Goal: Answer question/provide support

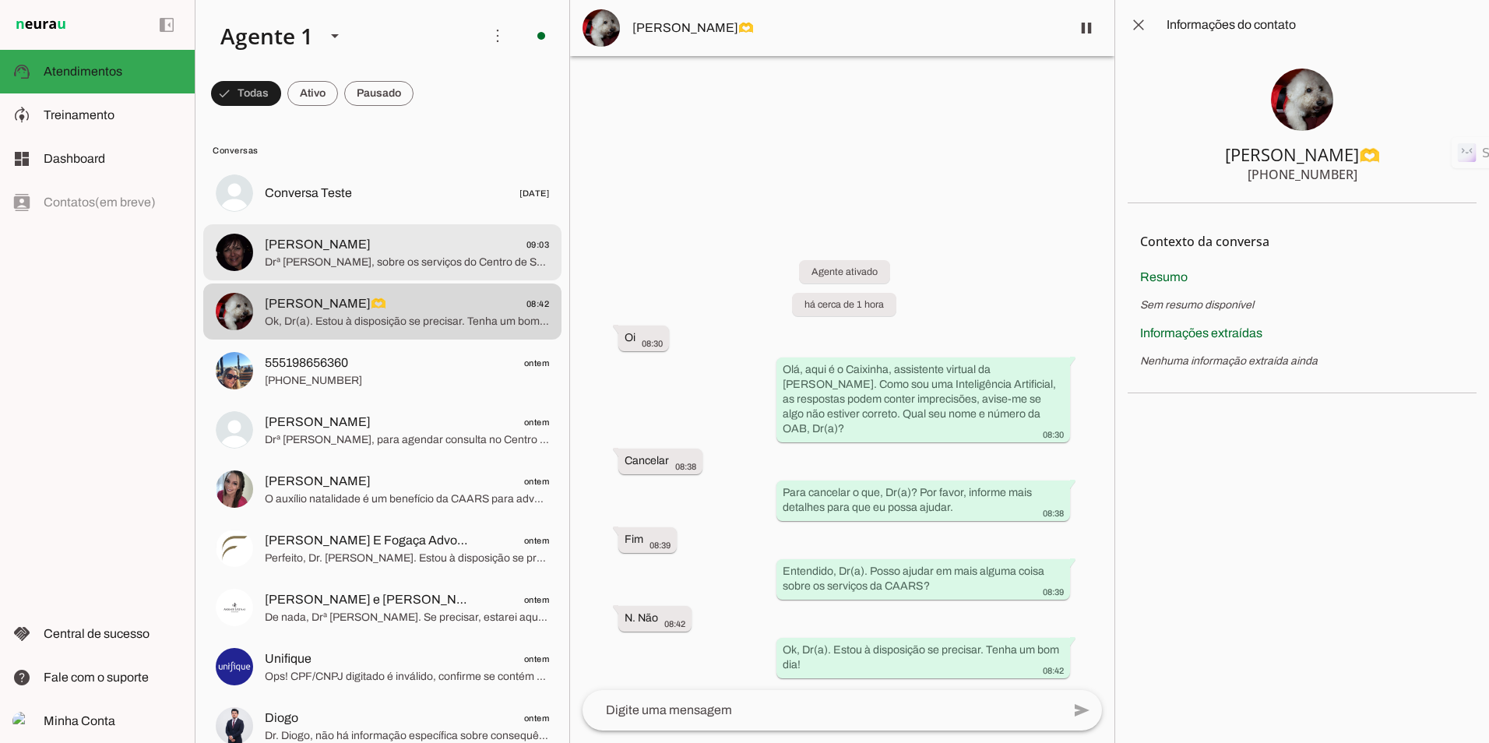
click at [322, 241] on span "[PERSON_NAME]" at bounding box center [318, 244] width 106 height 19
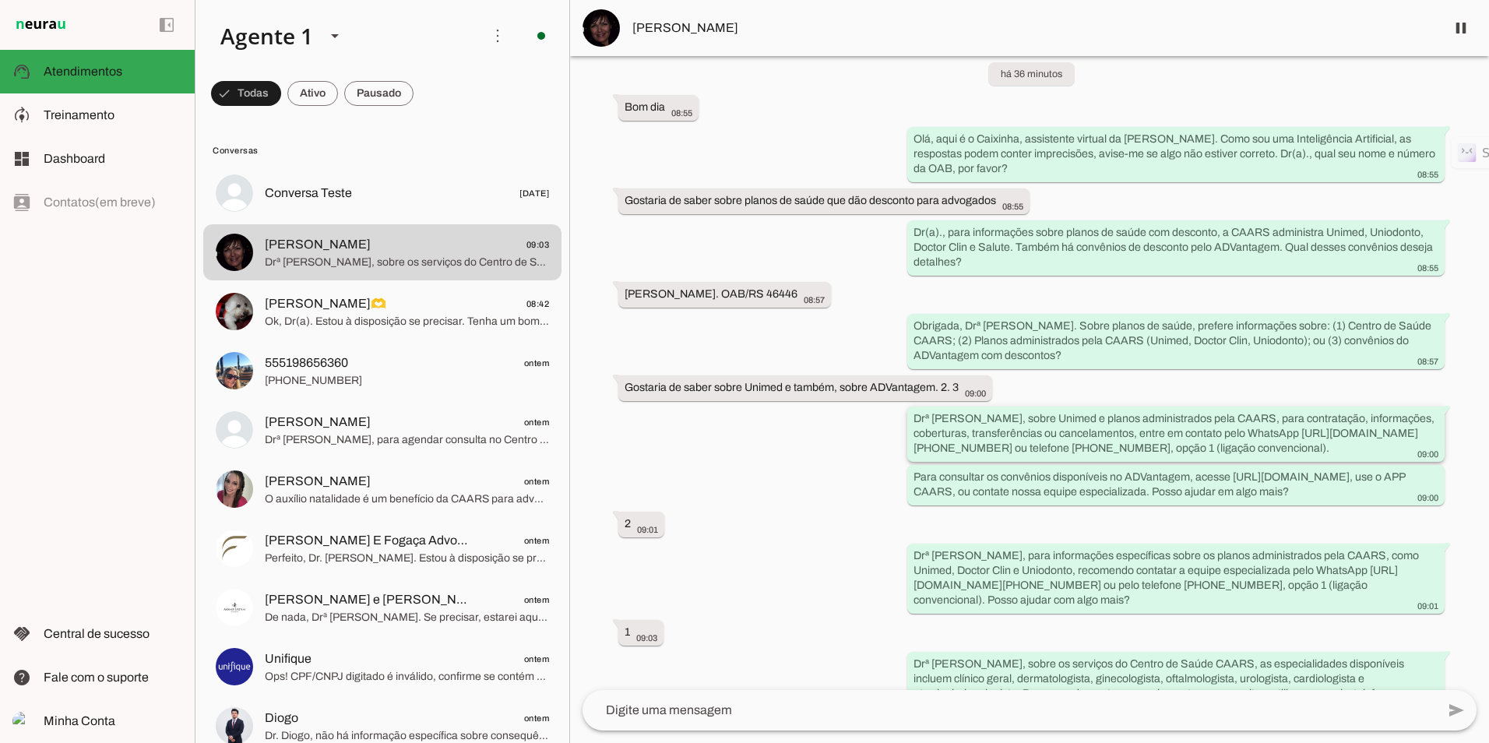
scroll to position [134, 0]
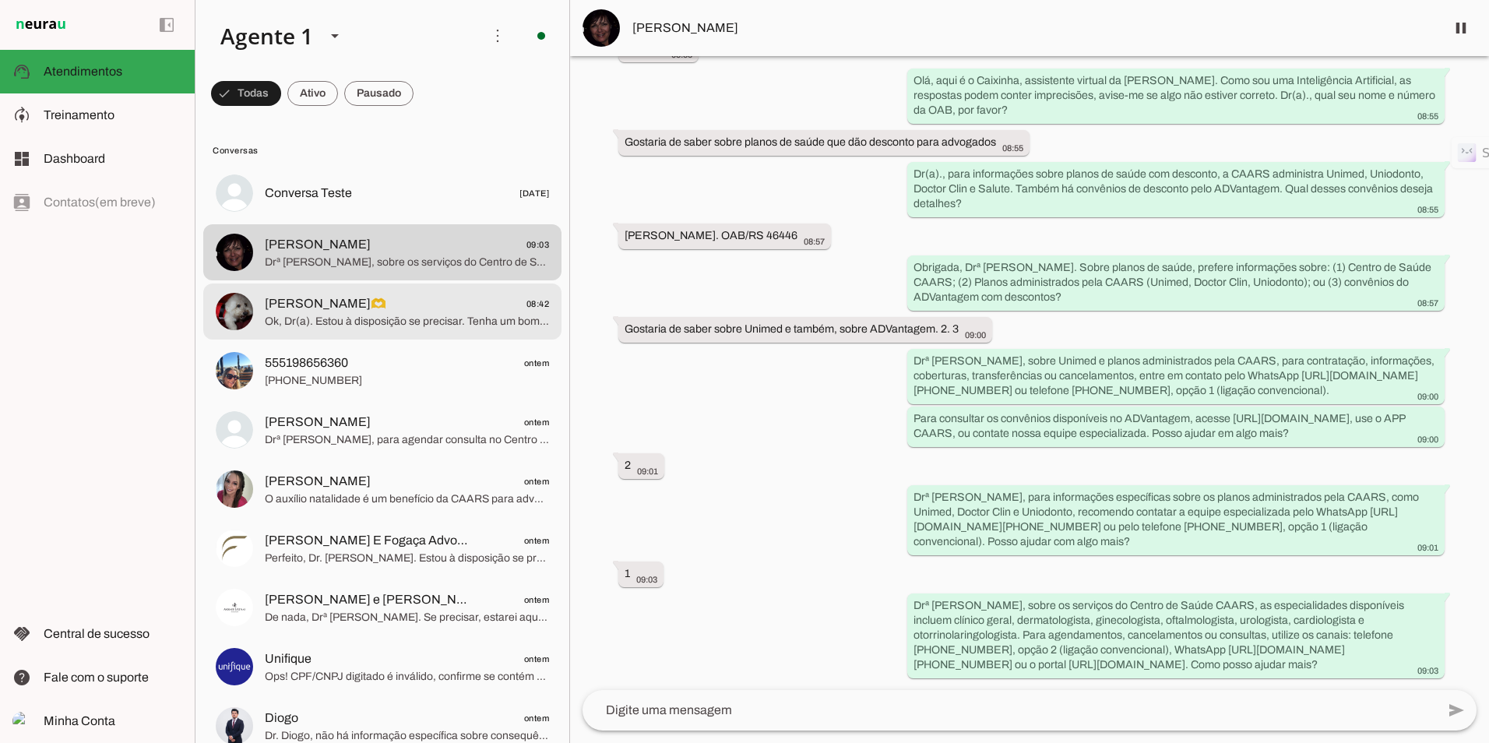
click at [365, 324] on span "Ok, Dr(a). Estou à disposição se precisar. Tenha um bom dia!" at bounding box center [407, 322] width 284 height 16
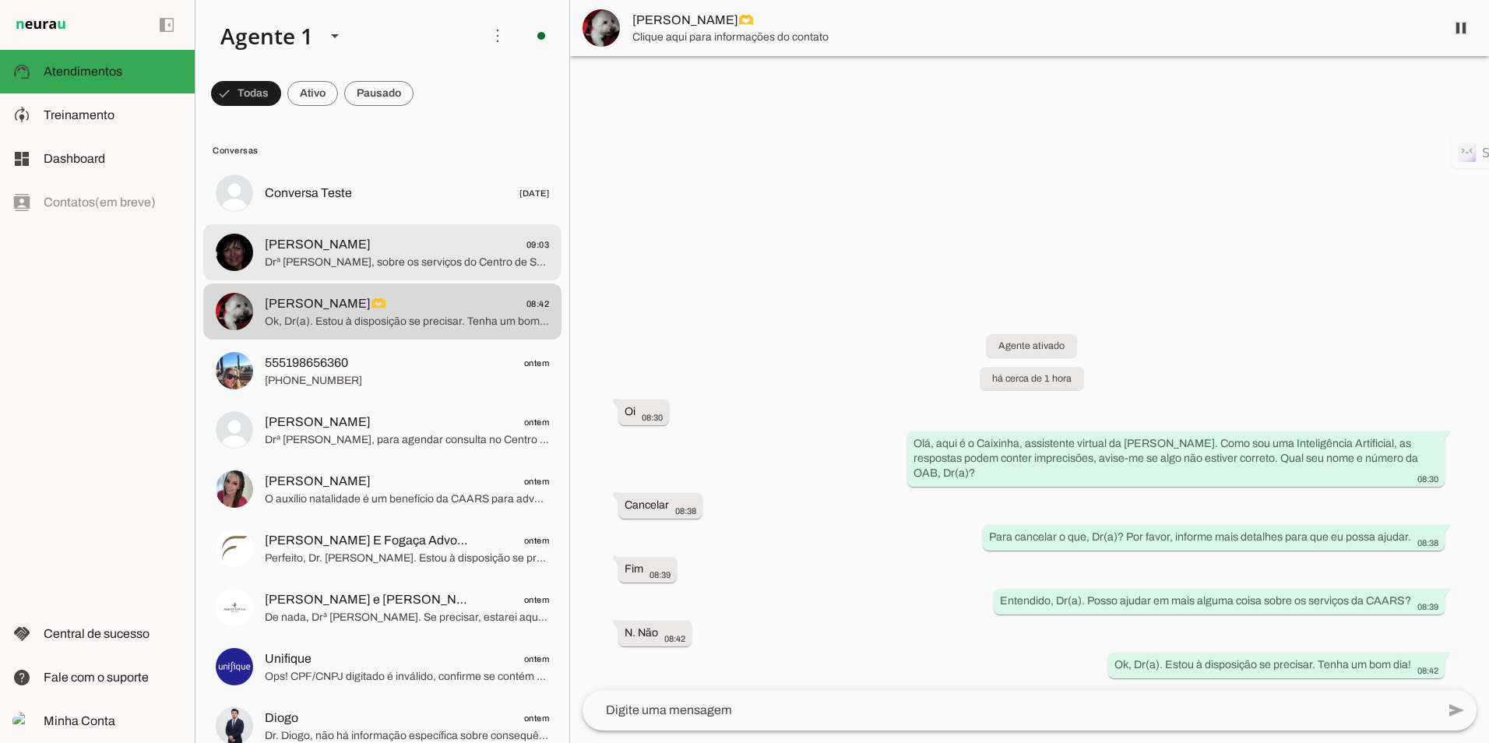
click at [344, 243] on span "[PERSON_NAME]" at bounding box center [318, 244] width 106 height 19
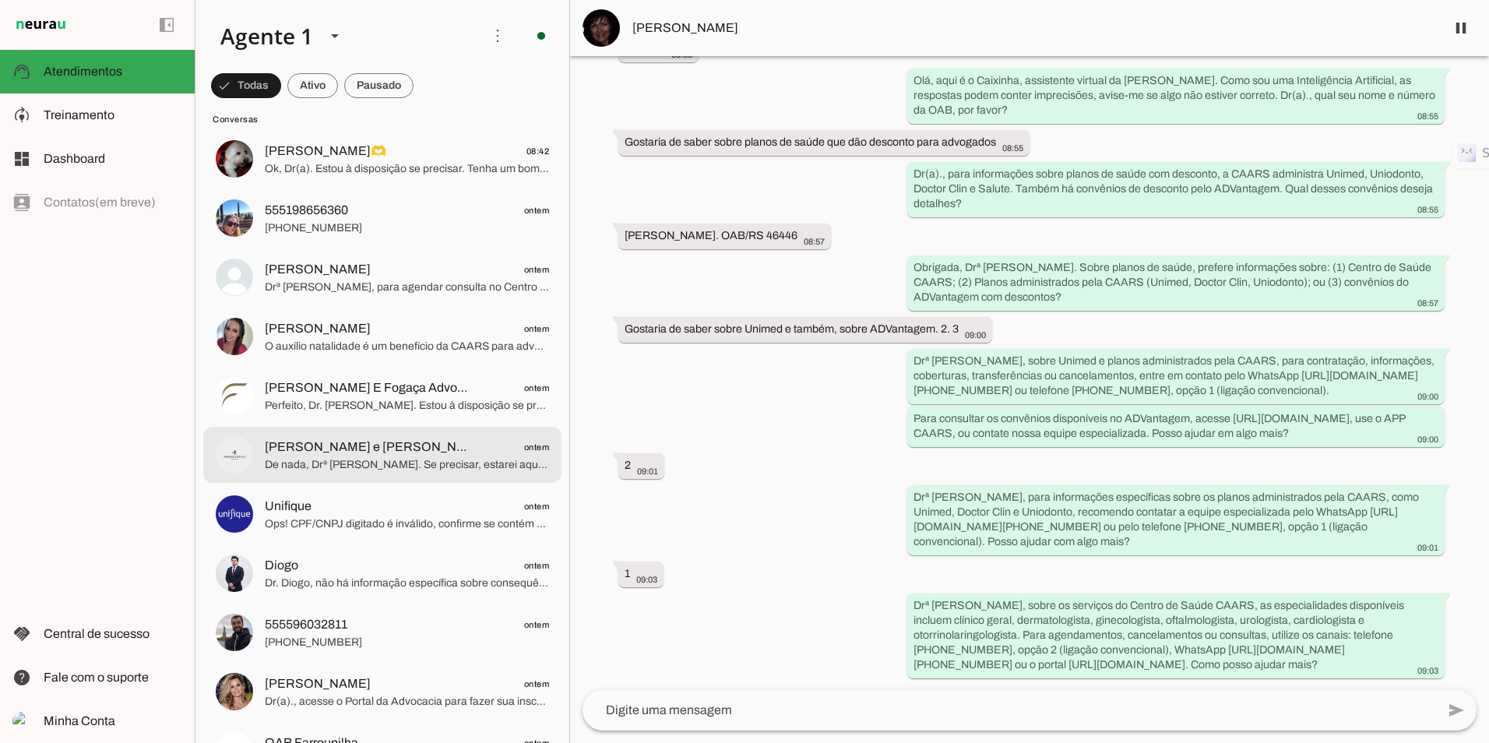
scroll to position [156, 0]
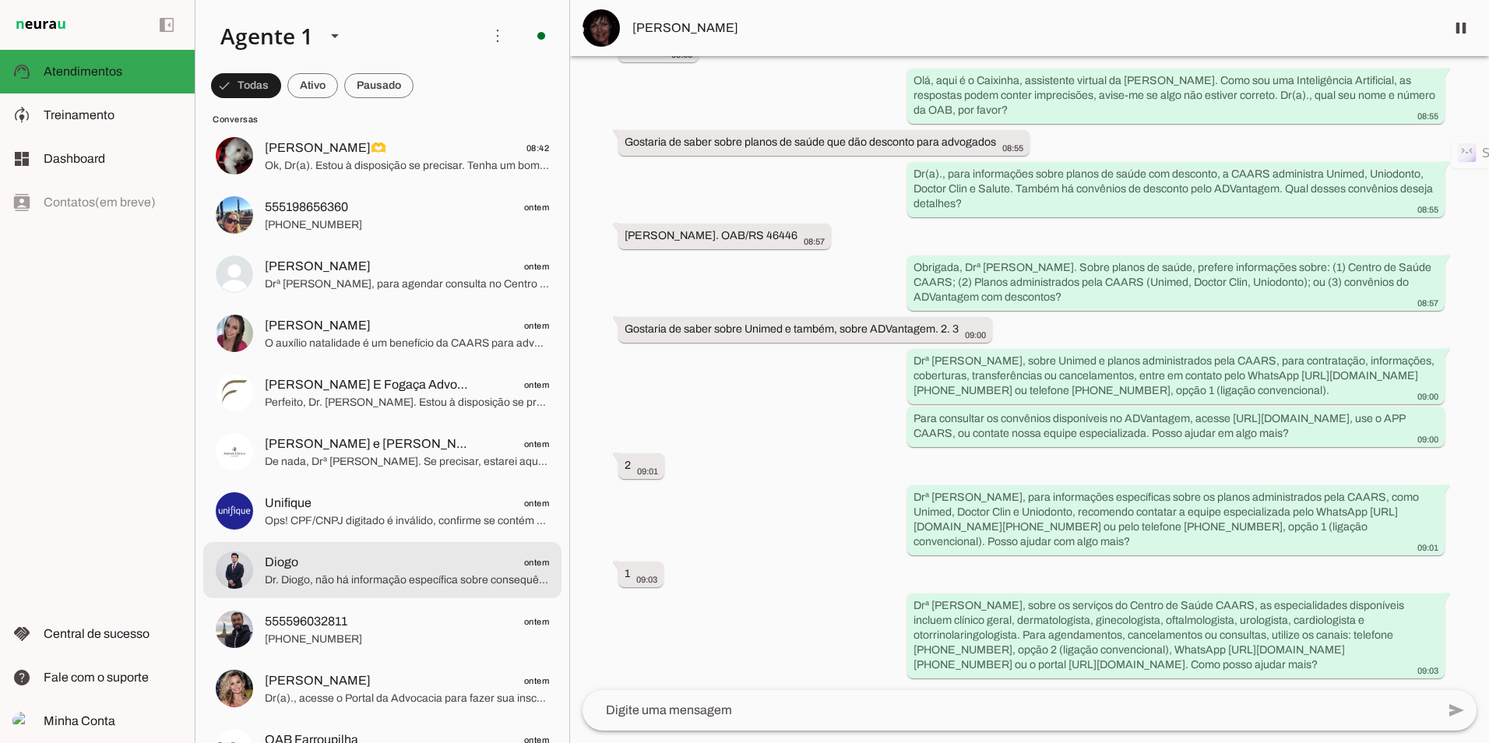
click at [357, 569] on span "Diogo ontem" at bounding box center [407, 562] width 284 height 19
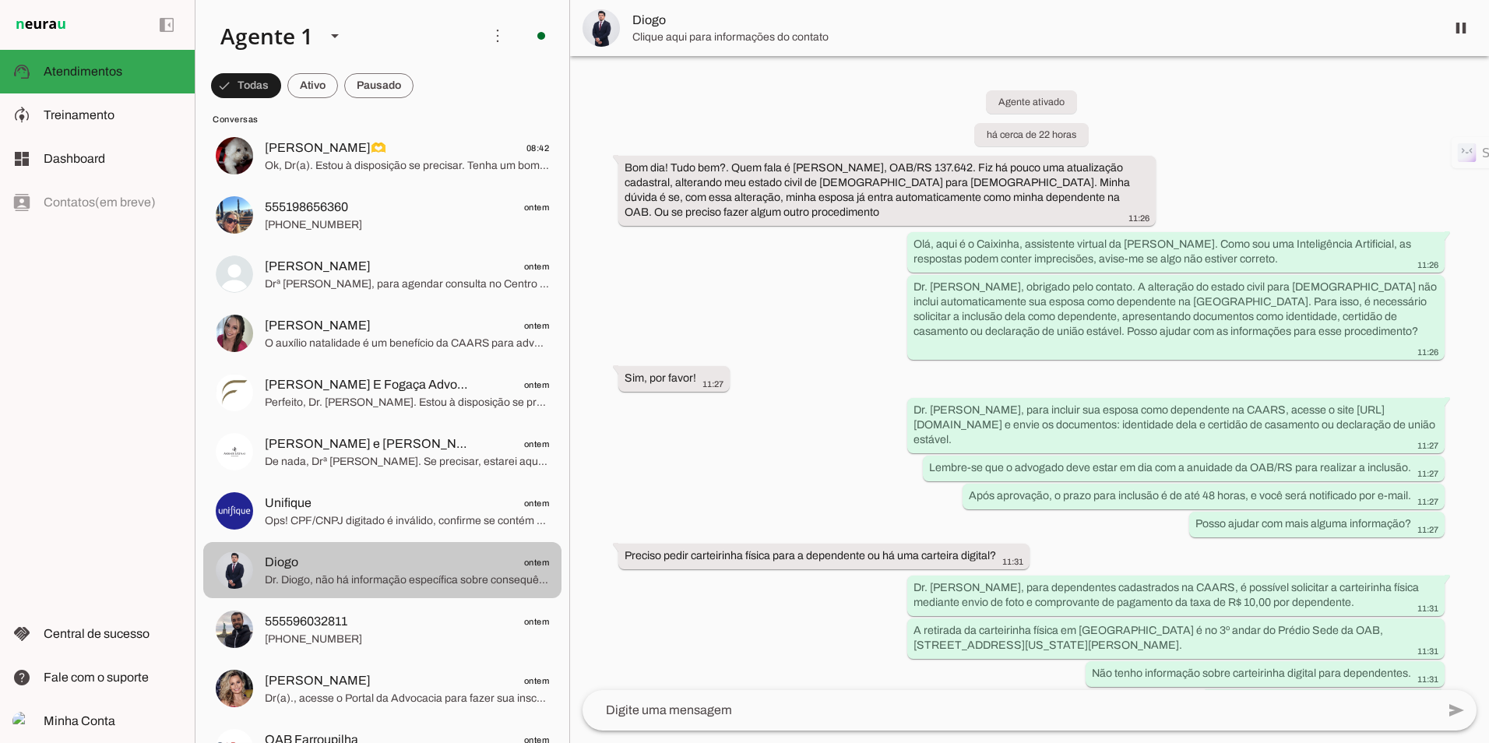
scroll to position [143, 0]
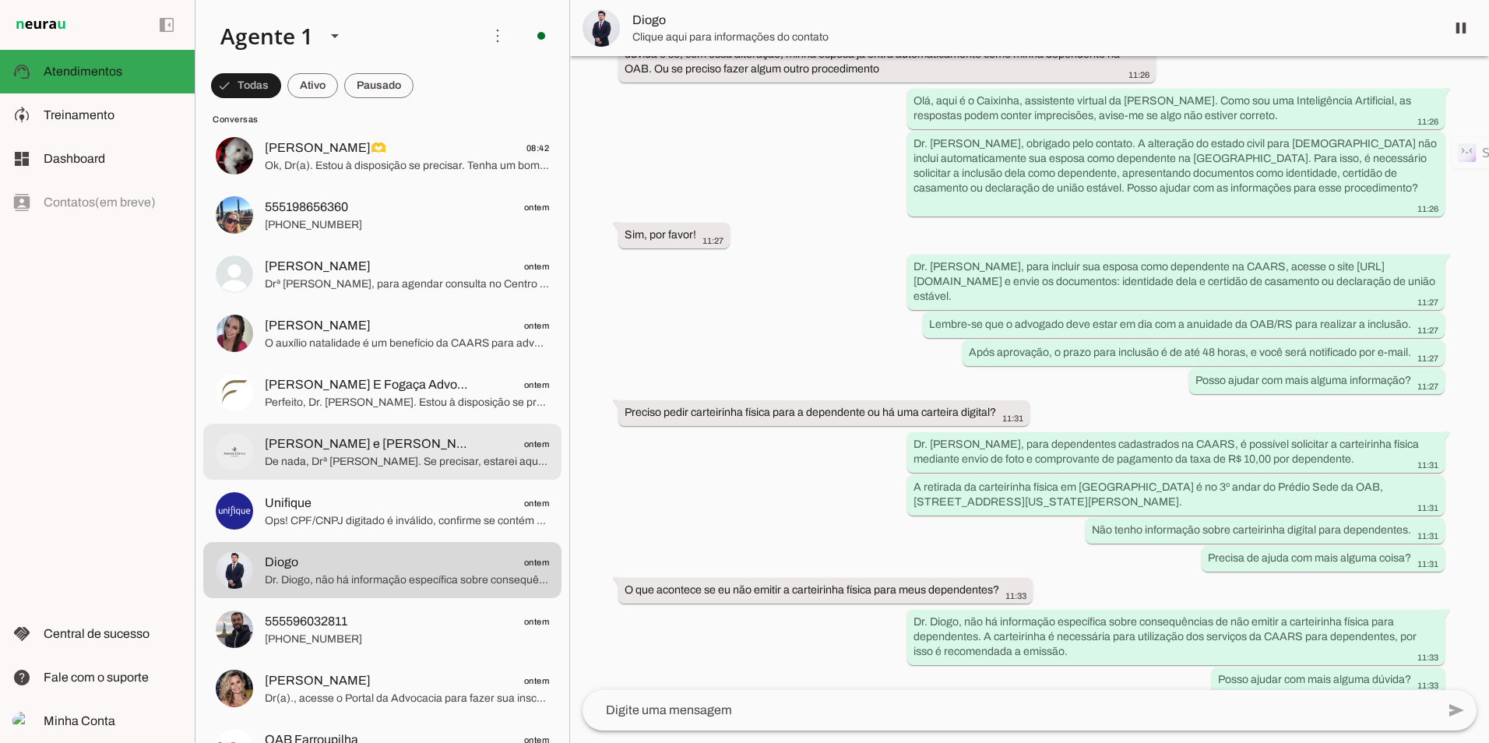
click at [358, 455] on span "De nada, Drª [PERSON_NAME]. Se precisar, estarei aqui para ajudar. Tenha um óti…" at bounding box center [407, 462] width 284 height 16
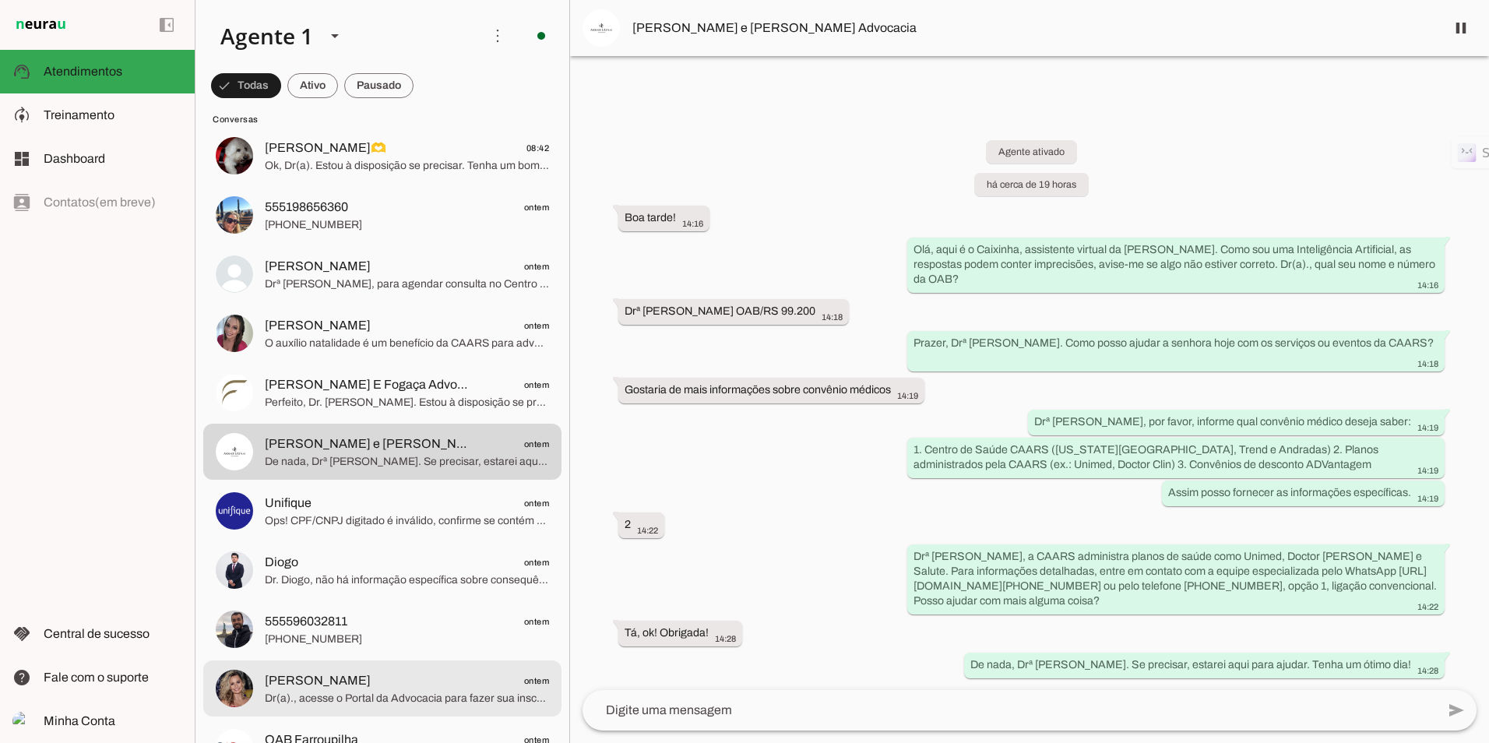
click at [386, 681] on span "[PERSON_NAME] ontem" at bounding box center [407, 680] width 284 height 19
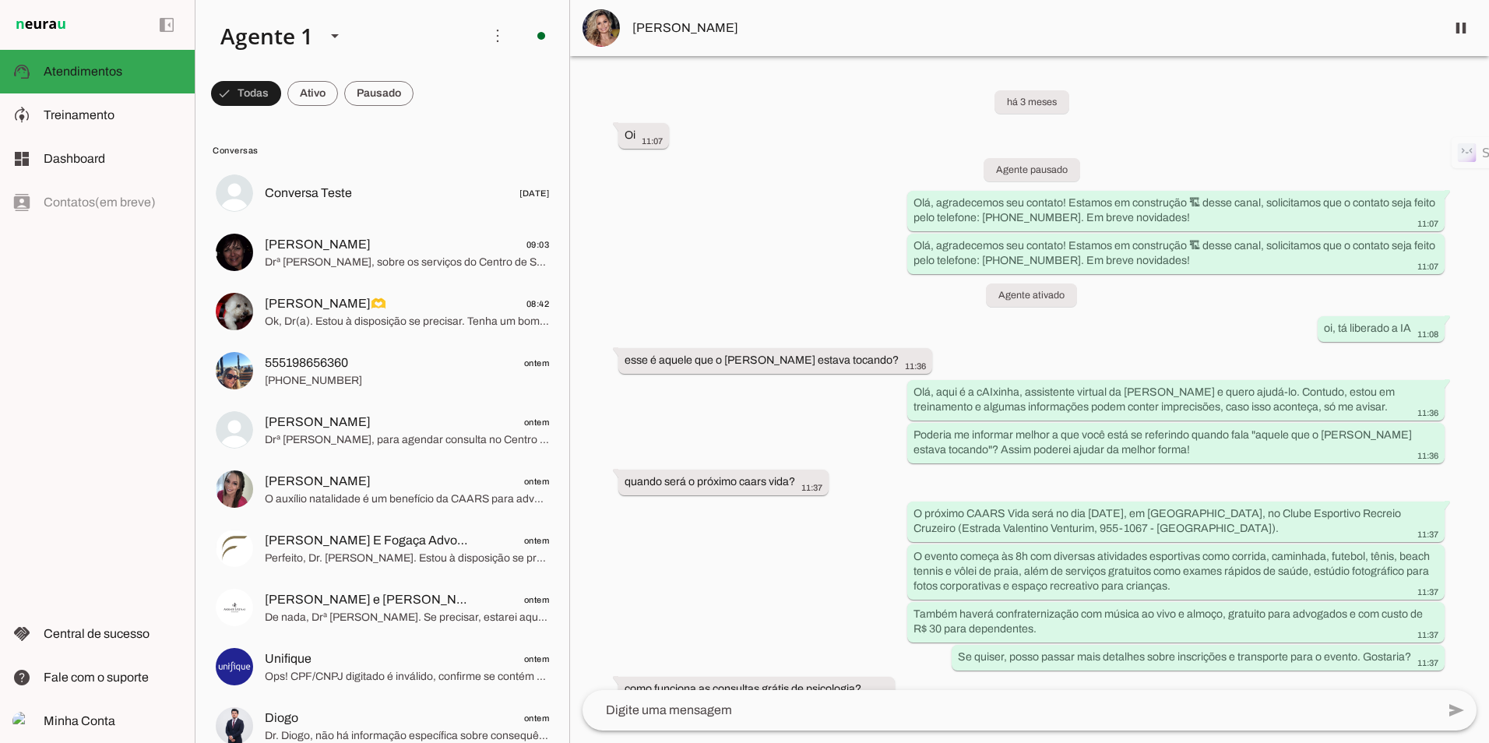
scroll to position [10695, 0]
